Goal: Navigation & Orientation: Find specific page/section

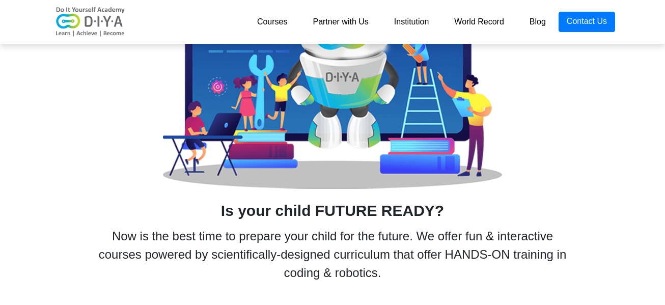
scroll to position [458, 0]
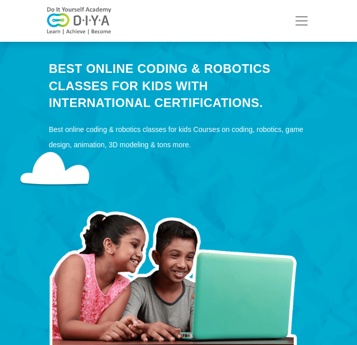
click at [298, 17] on span "Toggle navigation" at bounding box center [301, 20] width 15 height 15
